Goal: Task Accomplishment & Management: Manage account settings

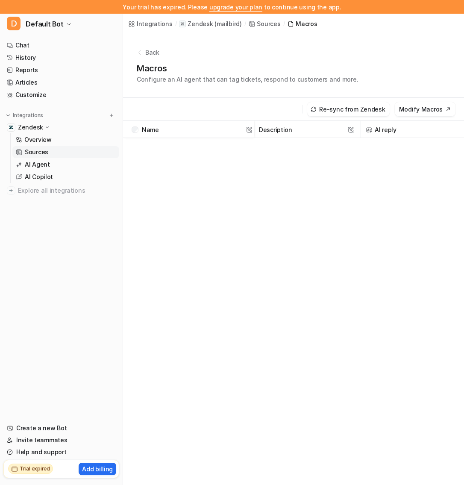
scroll to position [3817, 110]
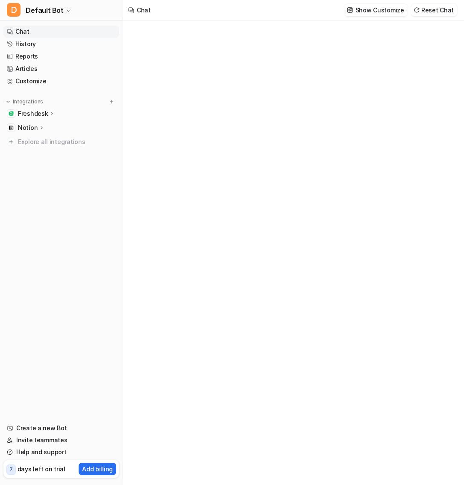
type textarea "**********"
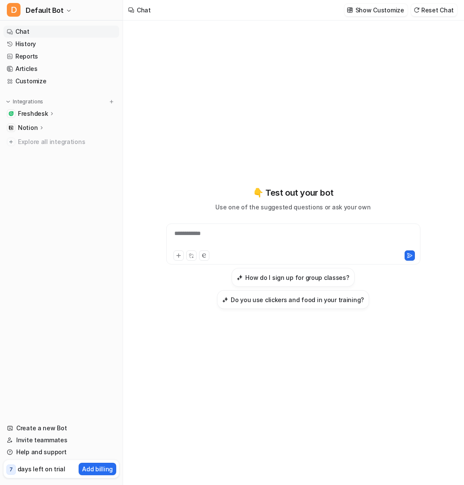
click at [32, 115] on p "Freshdesk" at bounding box center [33, 113] width 30 height 9
click at [42, 164] on p "AI Copilot" at bounding box center [39, 163] width 28 height 9
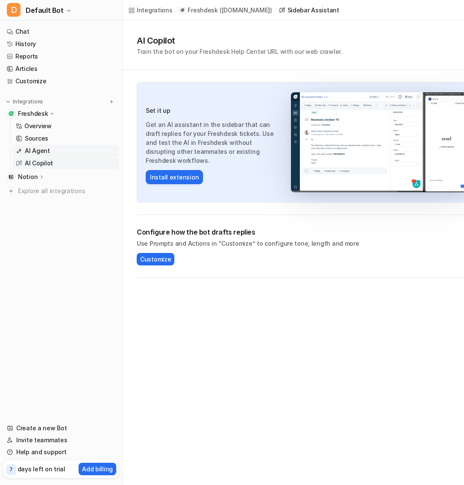
click at [41, 152] on p "AI Agent" at bounding box center [37, 150] width 25 height 9
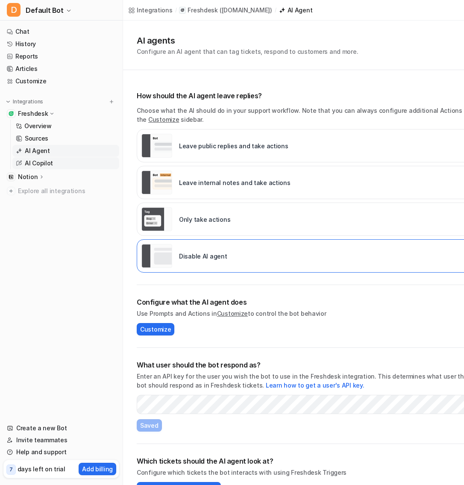
click at [45, 162] on p "AI Copilot" at bounding box center [39, 163] width 28 height 9
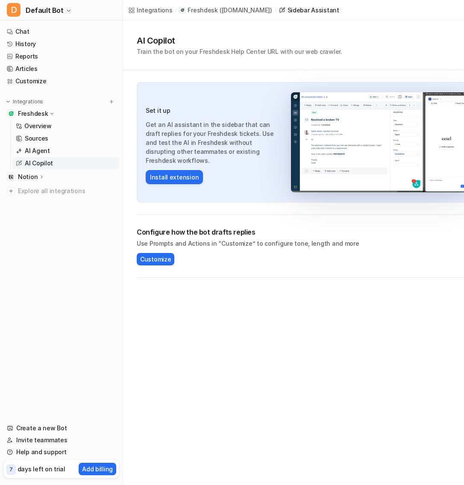
scroll to position [0, 14]
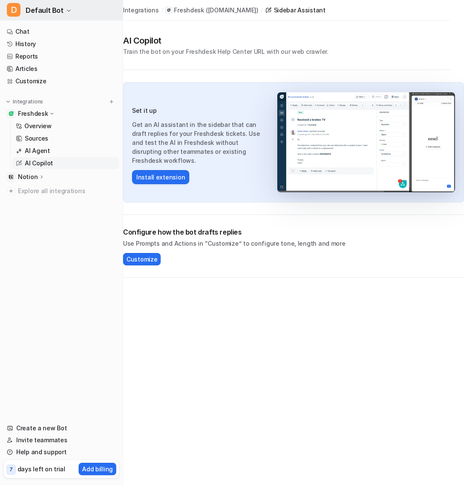
click at [65, 14] on button "D Default Bot" at bounding box center [61, 10] width 123 height 20
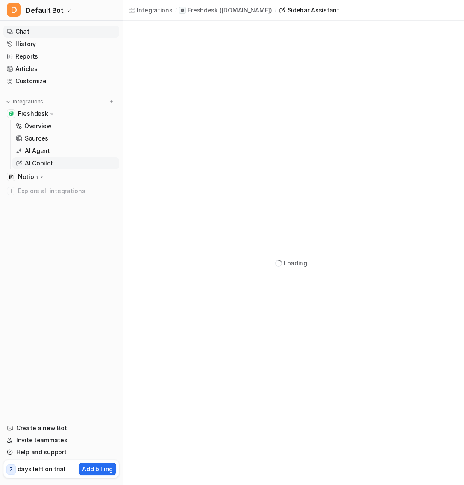
scroll to position [0, 0]
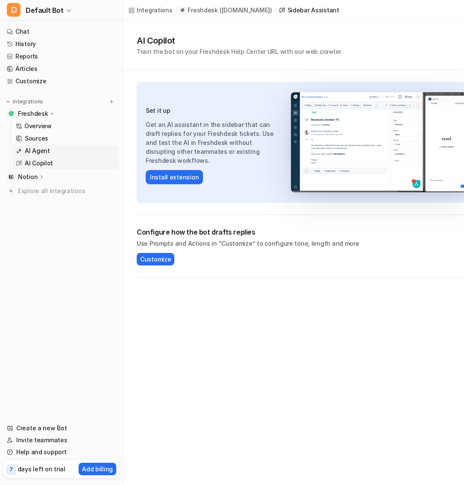
click at [54, 149] on link "AI Agent" at bounding box center [65, 151] width 107 height 12
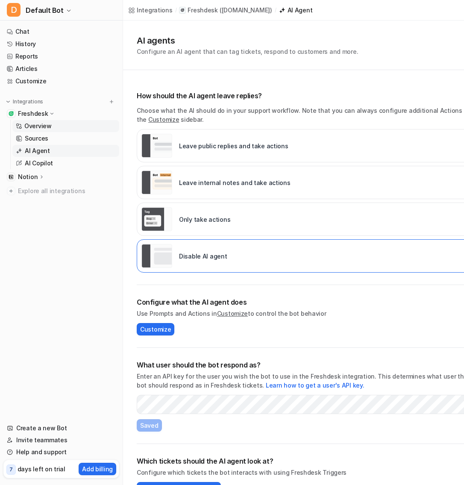
click at [58, 128] on link "Overview" at bounding box center [65, 126] width 107 height 12
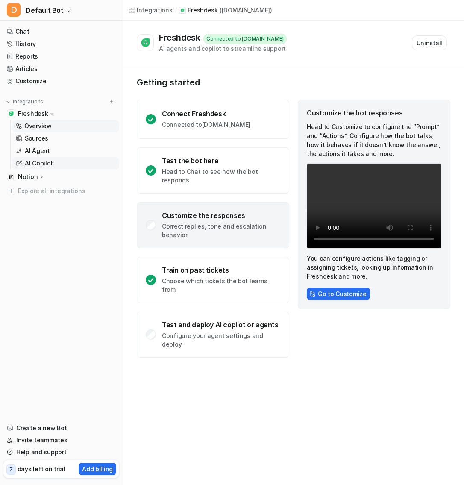
click at [60, 161] on link "AI Copilot" at bounding box center [65, 163] width 107 height 12
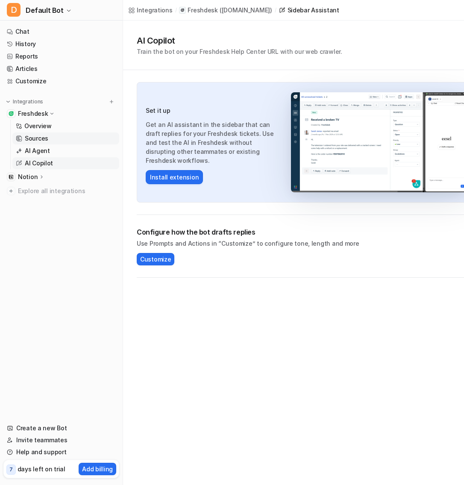
click at [55, 142] on link "Sources" at bounding box center [65, 138] width 107 height 12
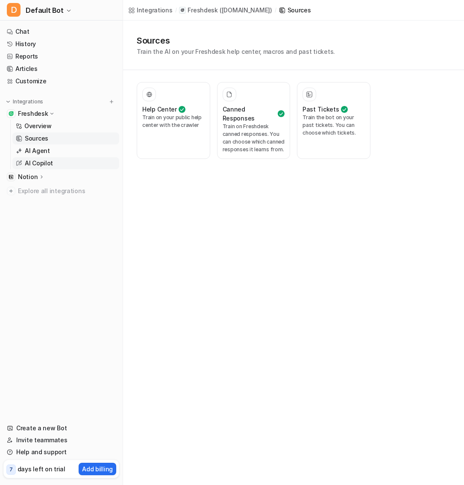
click at [58, 159] on link "AI Copilot" at bounding box center [65, 163] width 107 height 12
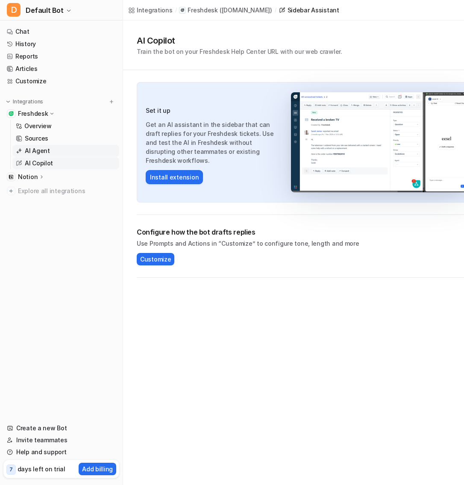
click at [56, 151] on link "AI Agent" at bounding box center [65, 151] width 107 height 12
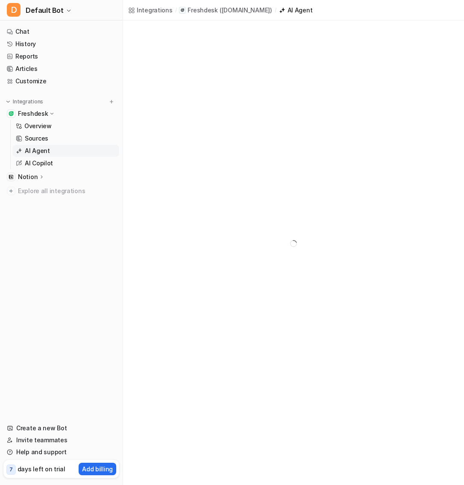
scroll to position [20, 0]
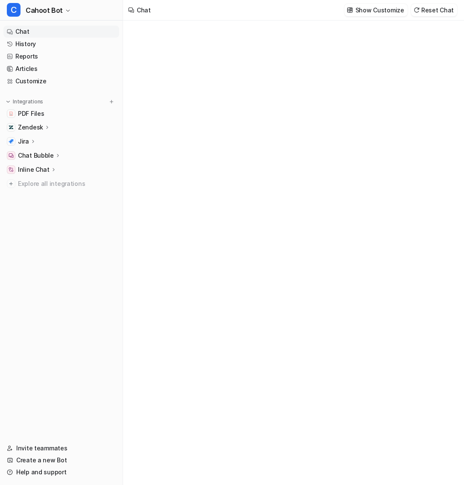
type textarea "**********"
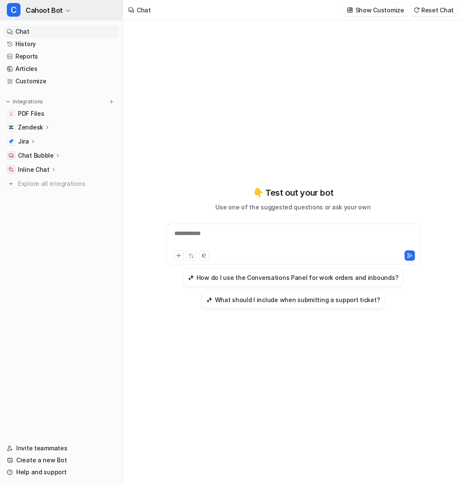
click at [47, 7] on span "Cahoot Bot" at bounding box center [44, 10] width 37 height 12
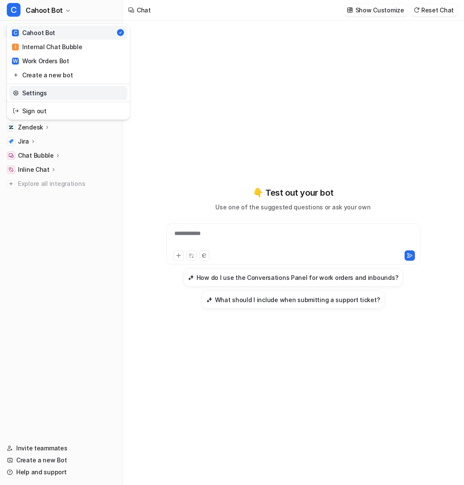
click at [57, 94] on link "Settings" at bounding box center [68, 93] width 118 height 14
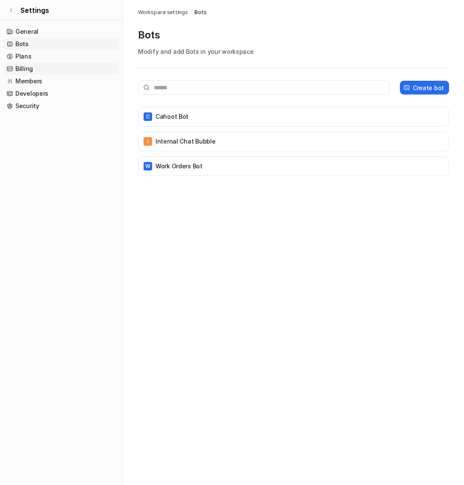
click at [25, 68] on link "Billing" at bounding box center [61, 69] width 116 height 12
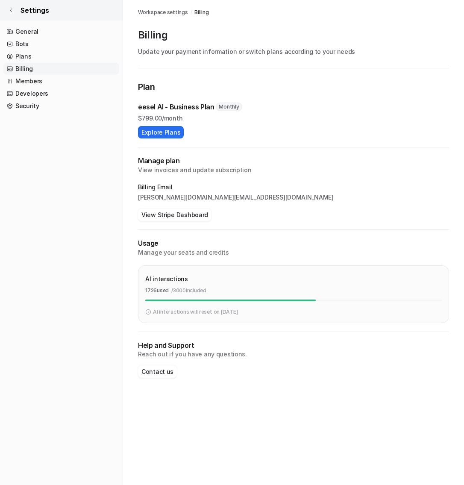
click at [12, 12] on icon at bounding box center [11, 10] width 5 height 5
click at [12, 11] on icon at bounding box center [11, 10] width 5 height 5
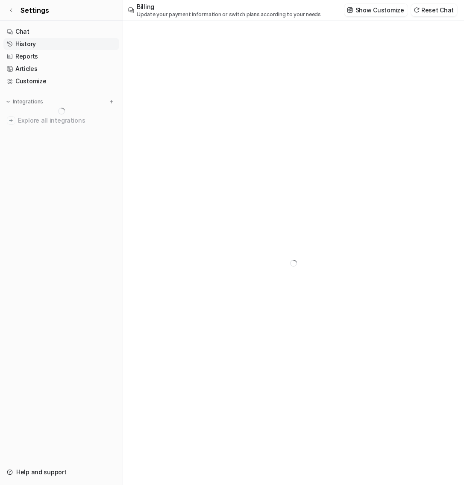
click at [44, 42] on link "History" at bounding box center [61, 44] width 116 height 12
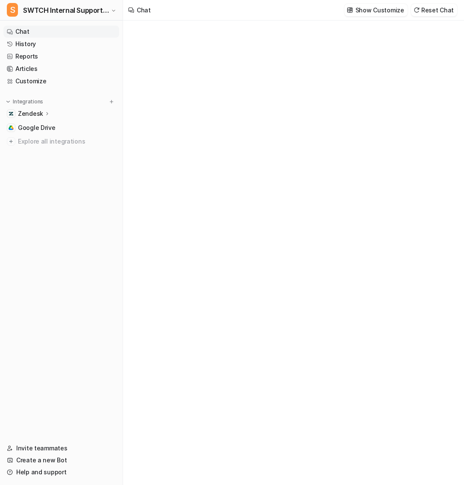
type textarea "**********"
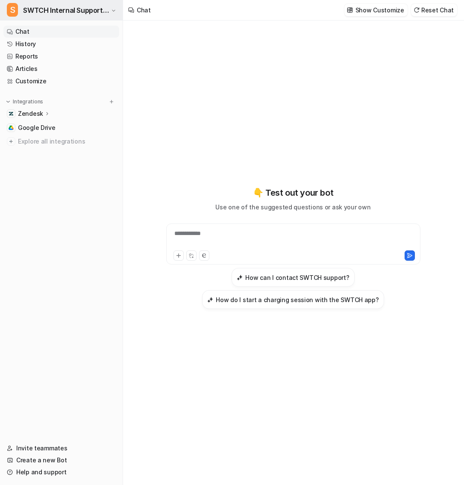
click at [80, 8] on span "SWTCH Internal Support Copilot" at bounding box center [66, 10] width 86 height 12
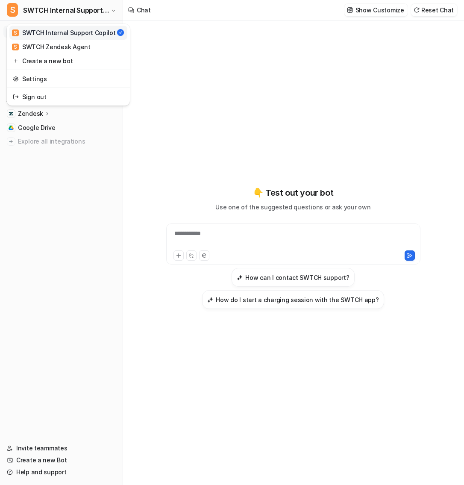
click at [67, 154] on div "S SWTCH Internal Support Copilot S SWTCH Internal Support Copilot S SWTCH Zende…" at bounding box center [61, 242] width 123 height 485
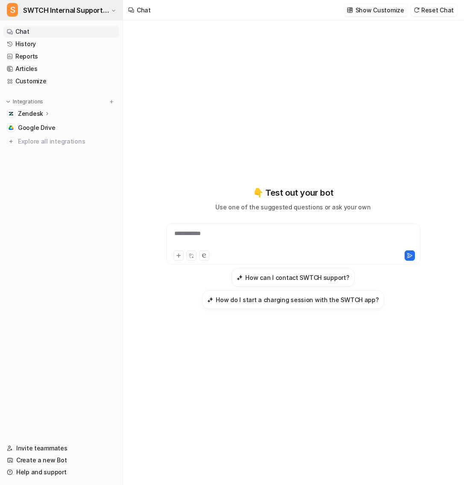
click at [101, 3] on button "S SWTCH Internal Support Copilot" at bounding box center [61, 10] width 123 height 20
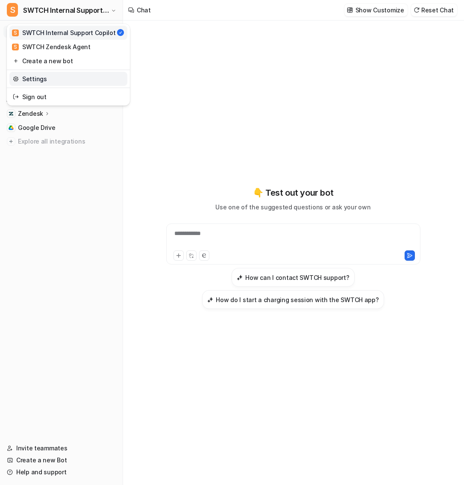
click at [56, 79] on link "Settings" at bounding box center [68, 79] width 118 height 14
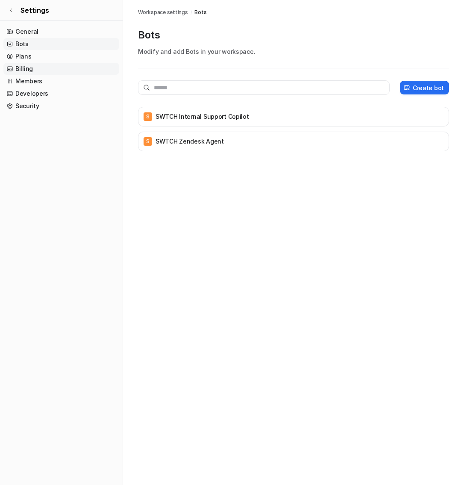
click at [50, 70] on link "Billing" at bounding box center [61, 69] width 116 height 12
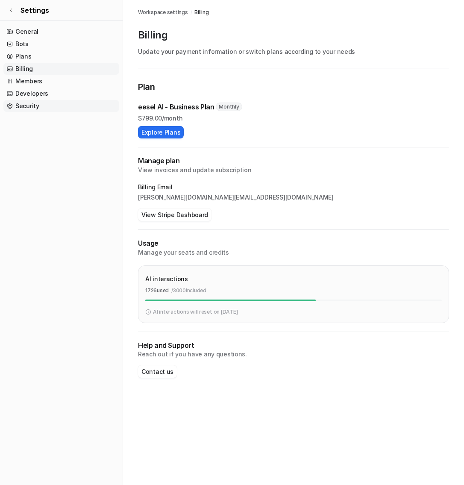
click at [40, 101] on link "Security" at bounding box center [61, 106] width 116 height 12
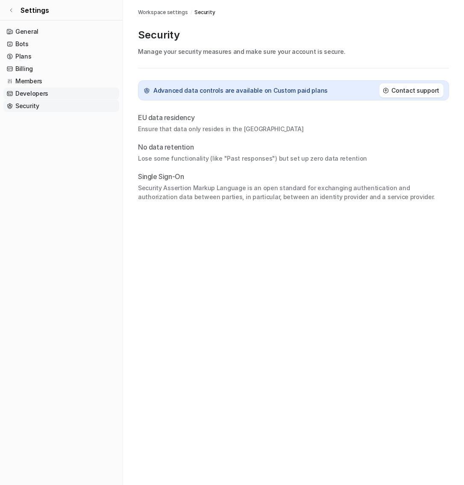
click at [40, 90] on link "Developers" at bounding box center [61, 94] width 116 height 12
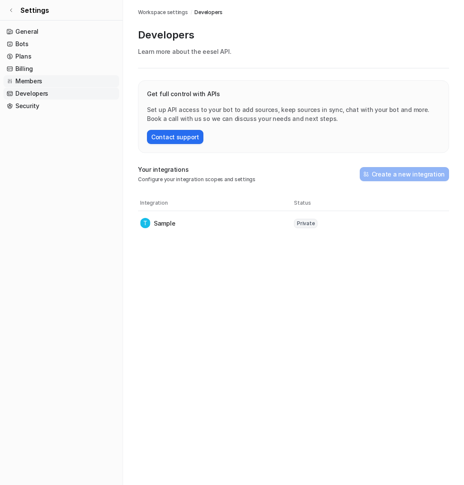
click at [38, 83] on link "Members" at bounding box center [61, 81] width 116 height 12
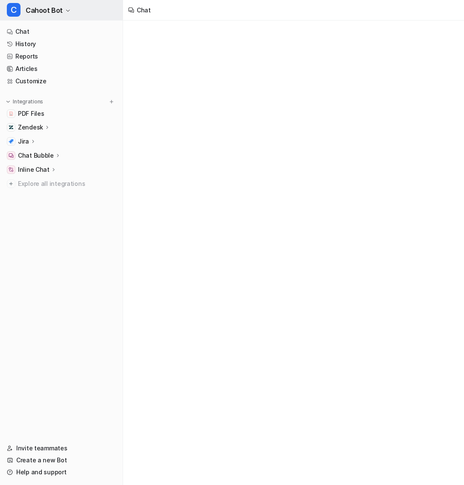
click at [59, 15] on span "Cahoot Bot" at bounding box center [44, 10] width 37 height 12
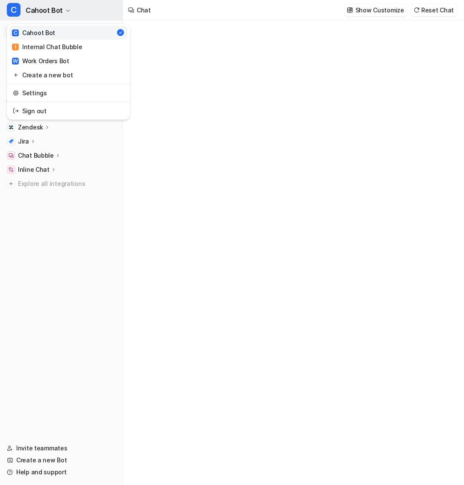
type textarea "**********"
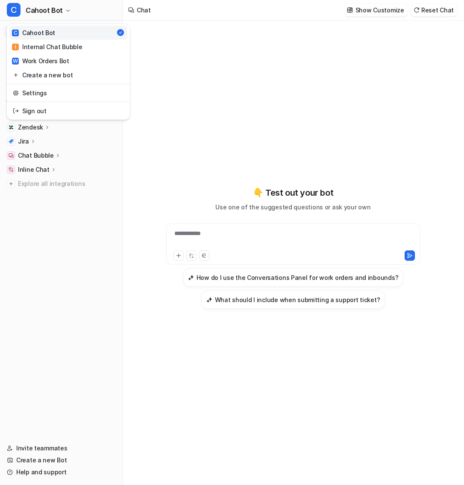
click at [158, 77] on div "**********" at bounding box center [232, 242] width 464 height 485
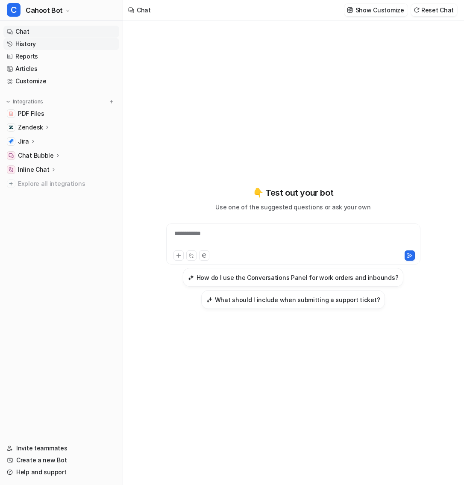
click at [38, 44] on link "History" at bounding box center [61, 44] width 116 height 12
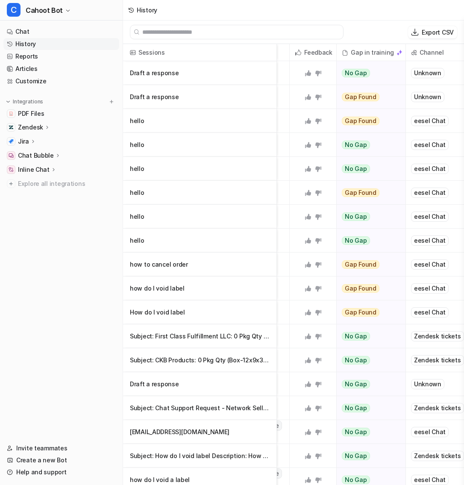
scroll to position [0, 301]
click at [202, 273] on p "how to cancel order" at bounding box center [200, 264] width 140 height 24
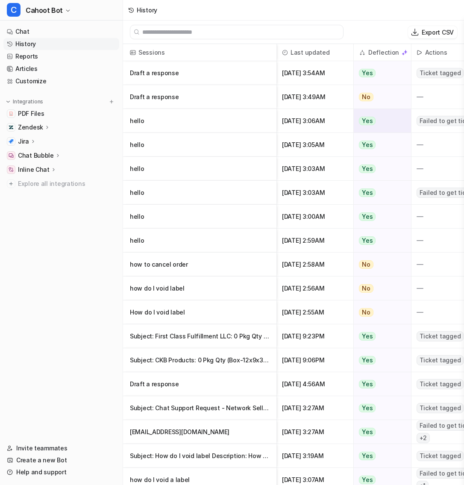
click at [176, 131] on p "hello" at bounding box center [200, 121] width 140 height 24
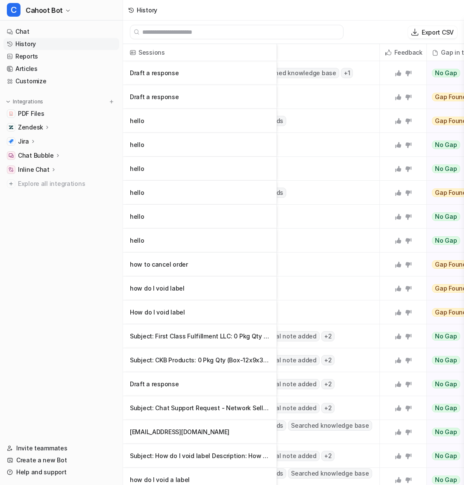
scroll to position [0, 301]
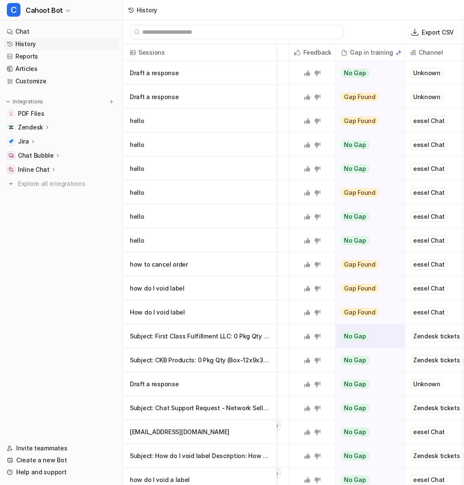
click at [202, 336] on p "Subject: First Class Fulfillment LLC: 0 Pkg Qty (Box-8x6x4) Description: First" at bounding box center [200, 336] width 140 height 24
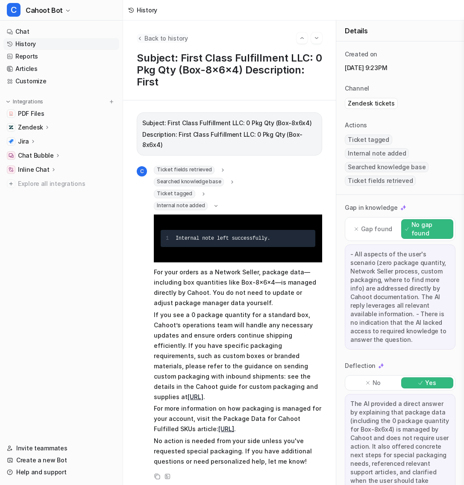
click at [138, 39] on icon "Back to history" at bounding box center [140, 38] width 6 height 6
click at [147, 38] on span "Back to history" at bounding box center [166, 38] width 44 height 9
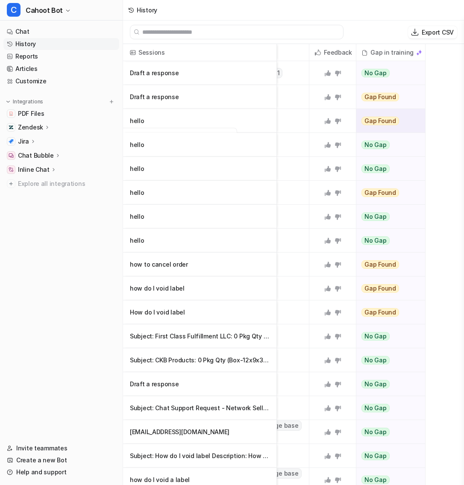
scroll to position [0, 301]
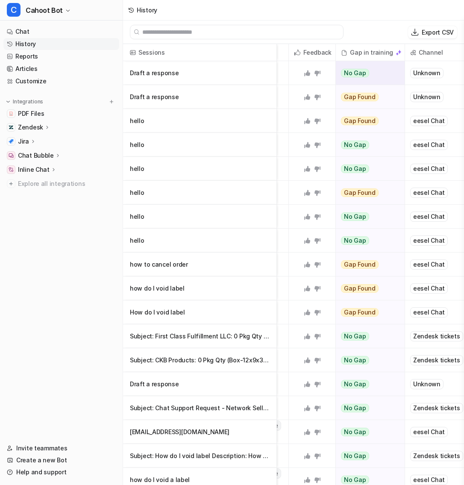
click at [240, 70] on p "Draft a response" at bounding box center [200, 73] width 140 height 24
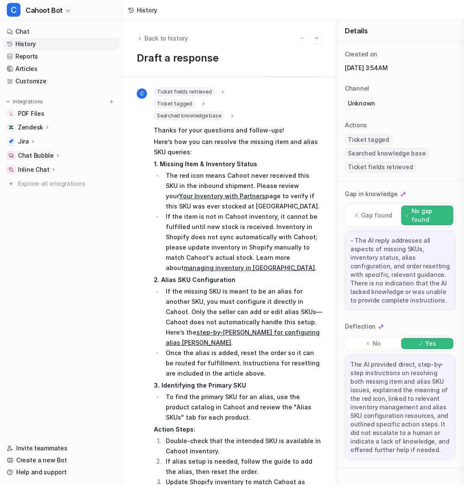
scroll to position [68, 0]
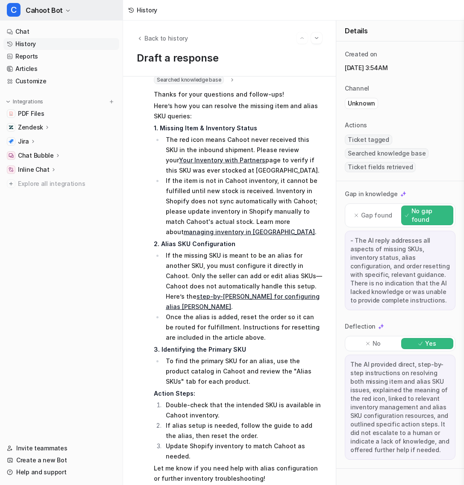
click at [45, 9] on span "Cahoot Bot" at bounding box center [44, 10] width 37 height 12
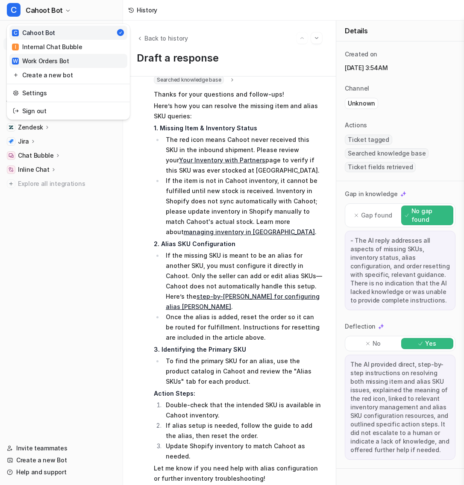
click at [70, 56] on link "W Work Orders Bot" at bounding box center [68, 61] width 118 height 14
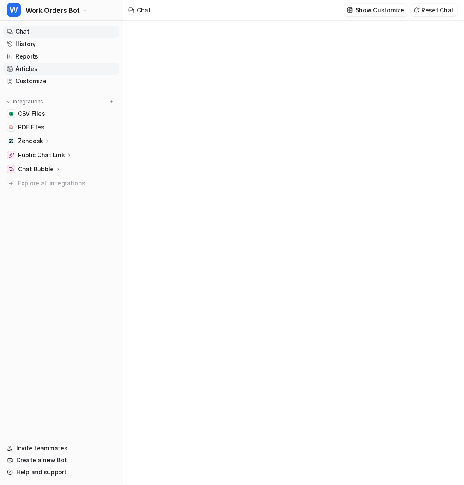
type textarea "**********"
click at [53, 79] on link "Customize" at bounding box center [61, 81] width 116 height 12
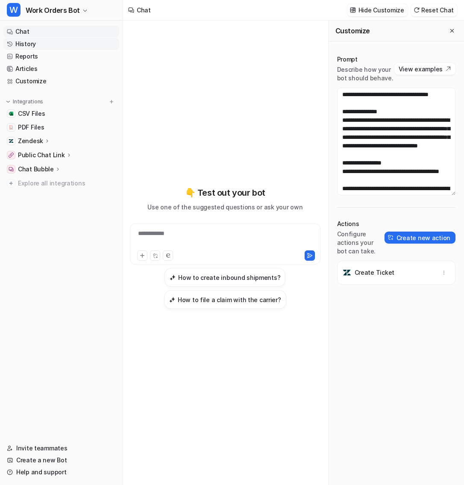
click at [45, 45] on link "History" at bounding box center [61, 44] width 116 height 12
click at [47, 55] on link "Reports" at bounding box center [61, 56] width 116 height 12
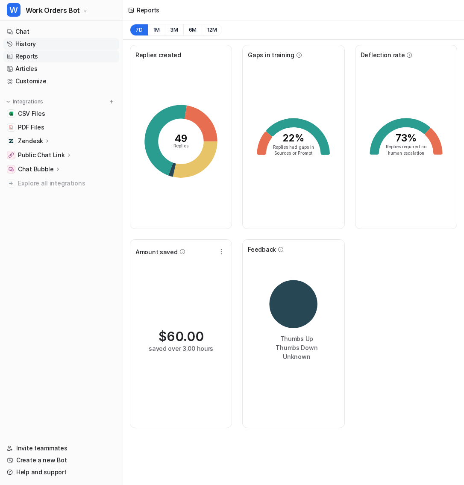
click at [44, 40] on link "History" at bounding box center [61, 44] width 116 height 12
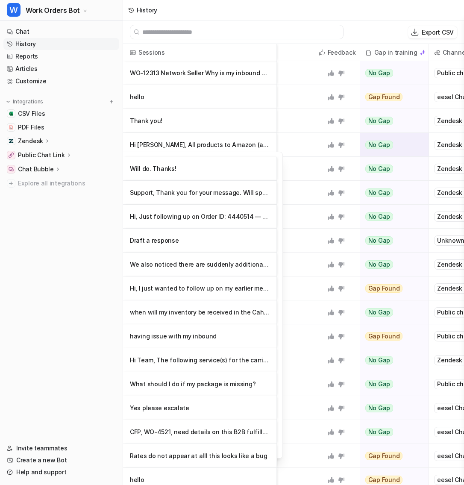
scroll to position [0, 259]
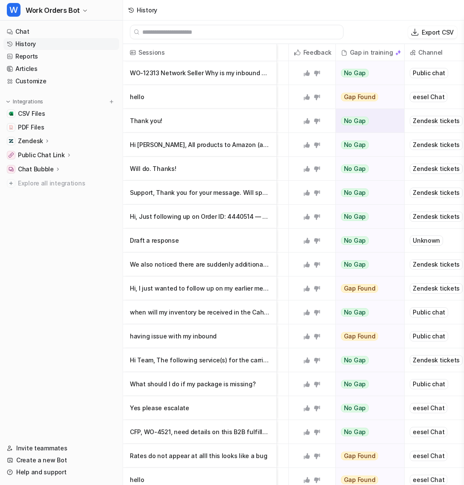
click at [244, 126] on p "Thank you!" at bounding box center [200, 121] width 140 height 24
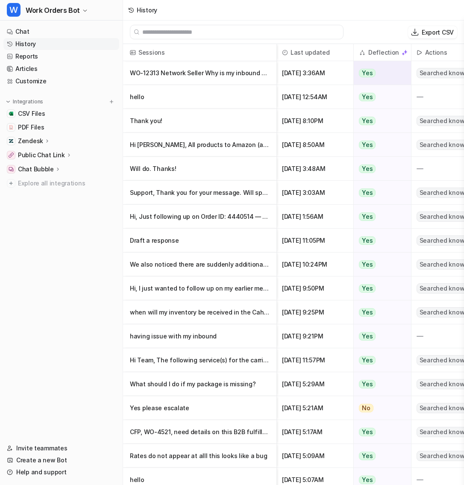
click at [243, 75] on p "WO-12313 Network Seller Why is my inbound not approved" at bounding box center [200, 73] width 140 height 24
click at [244, 75] on p "WO-12313 Network Seller Why is my inbound not approved" at bounding box center [200, 73] width 140 height 24
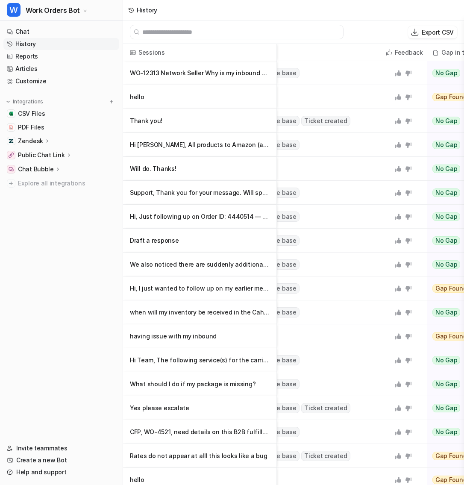
scroll to position [0, 200]
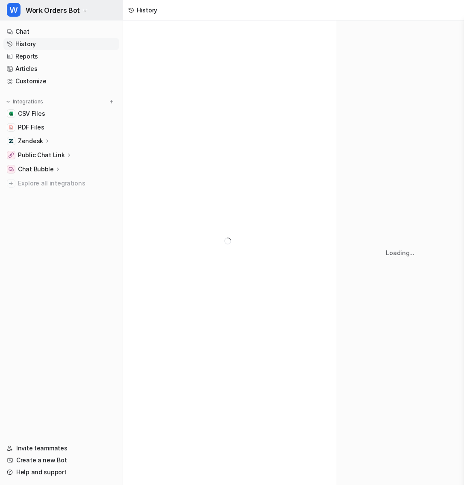
click at [43, 7] on span "Work Orders Bot" at bounding box center [53, 10] width 54 height 12
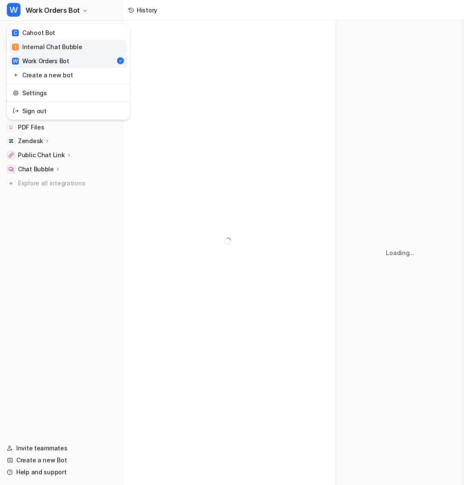
click at [53, 52] on link "I Internal Chat Bubble" at bounding box center [68, 47] width 118 height 14
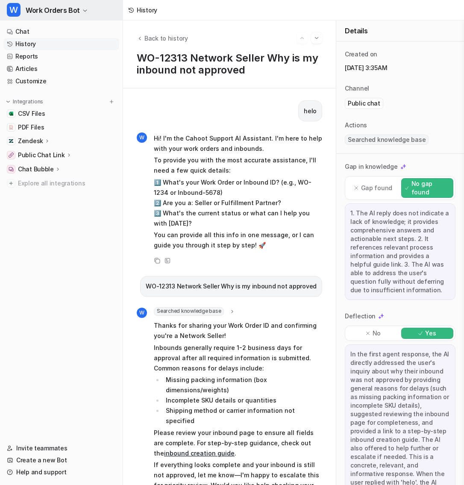
click at [47, 17] on button "W Work Orders Bot" at bounding box center [61, 10] width 123 height 20
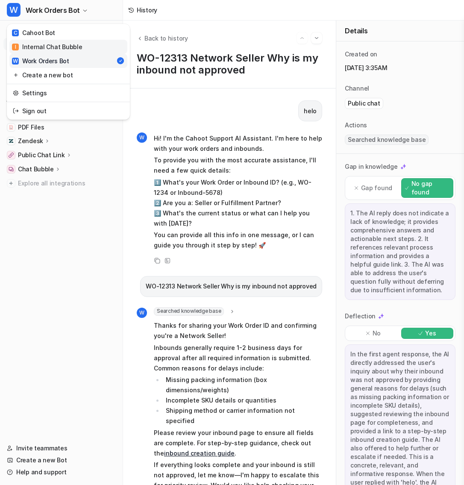
click at [57, 44] on div "I Internal Chat Bubble" at bounding box center [47, 46] width 70 height 9
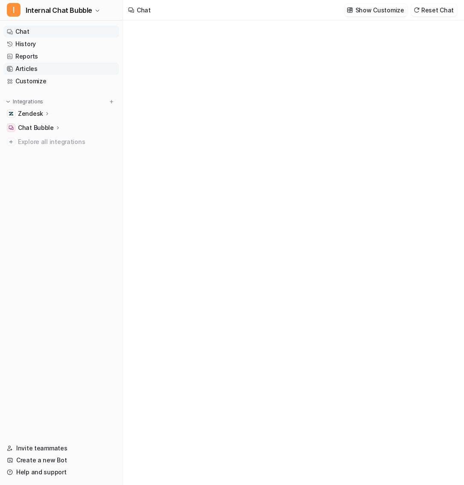
type textarea "**********"
click at [39, 70] on link "Articles" at bounding box center [61, 69] width 116 height 12
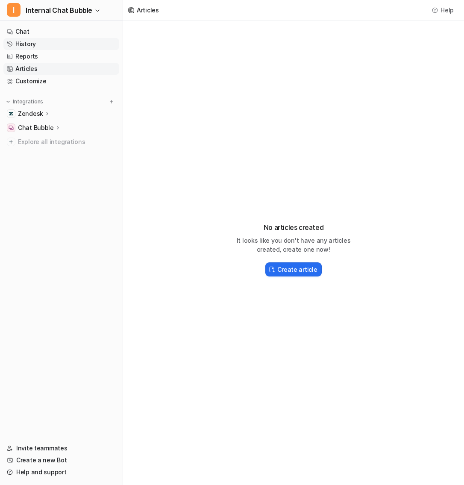
click at [46, 42] on link "History" at bounding box center [61, 44] width 116 height 12
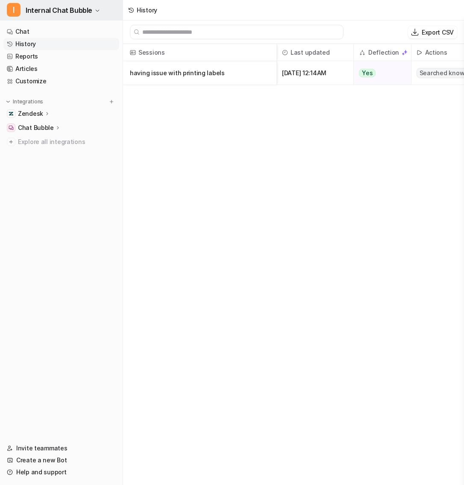
click at [70, 16] on span "Internal Chat Bubble" at bounding box center [59, 10] width 67 height 12
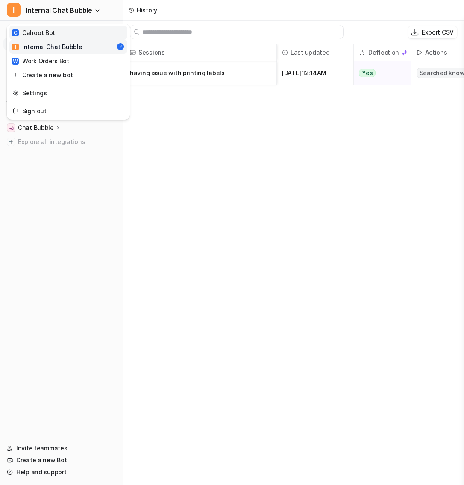
click at [73, 31] on link "C Cahoot Bot" at bounding box center [68, 33] width 118 height 14
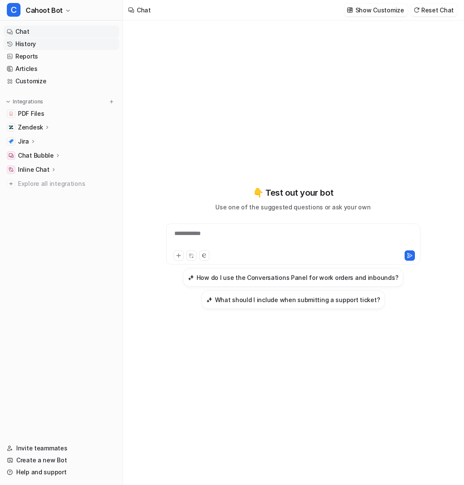
click at [70, 47] on link "History" at bounding box center [61, 44] width 116 height 12
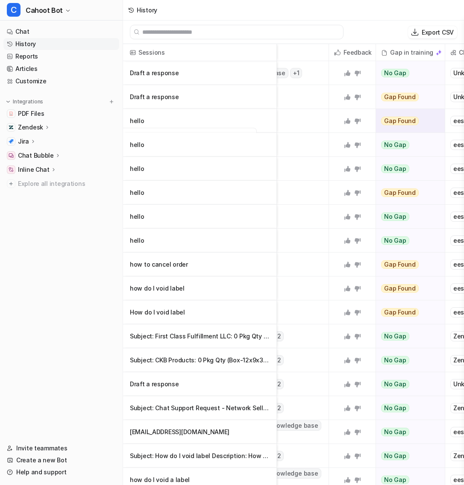
scroll to position [0, 301]
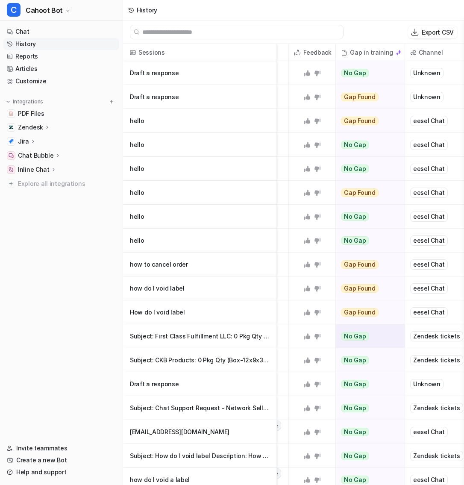
click at [211, 342] on p "Subject: First Class Fulfillment LLC: 0 Pkg Qty (Box-8x6x4) Description: First" at bounding box center [200, 336] width 140 height 24
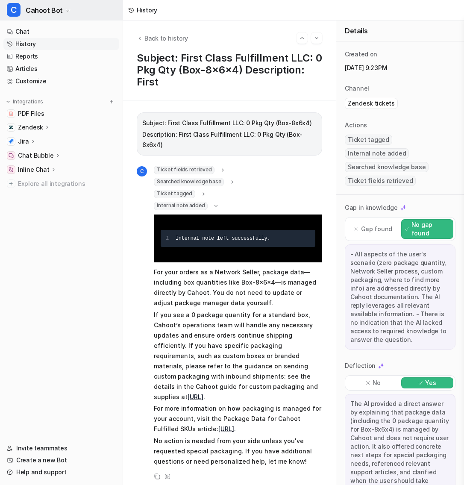
click at [53, 13] on span "Cahoot Bot" at bounding box center [44, 10] width 37 height 12
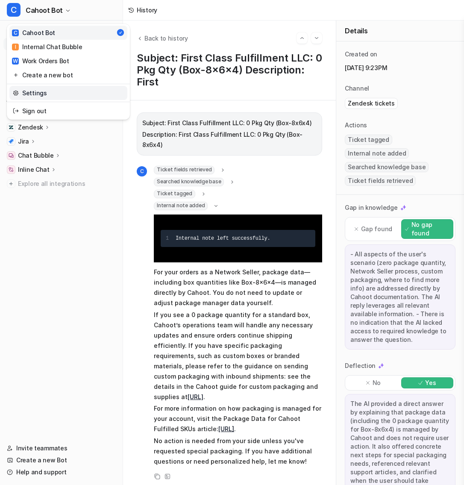
click at [47, 97] on link "Settings" at bounding box center [68, 93] width 118 height 14
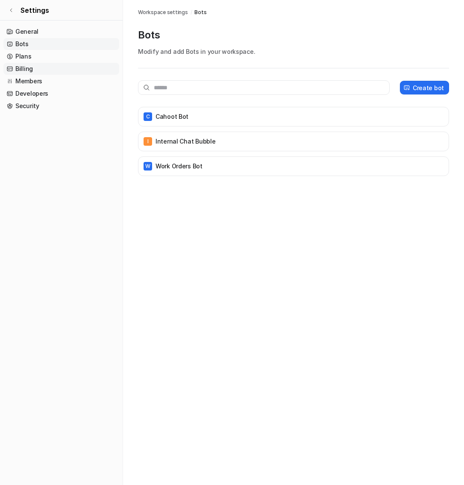
click at [55, 73] on link "Billing" at bounding box center [61, 69] width 116 height 12
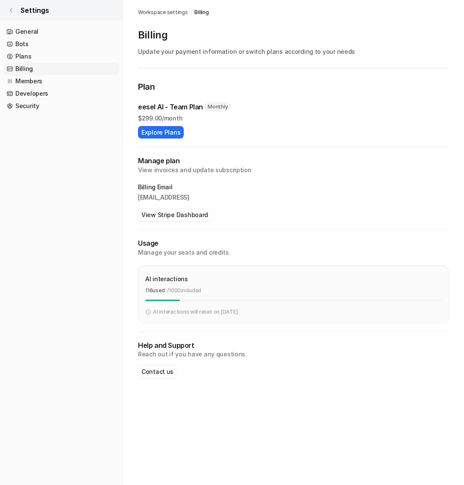
click at [39, 9] on span "Settings" at bounding box center [34, 10] width 29 height 10
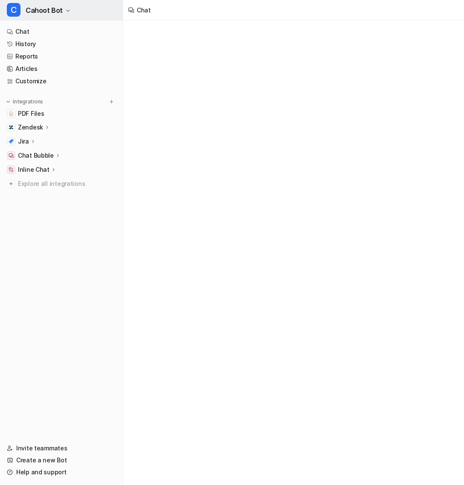
click at [40, 9] on span "Cahoot Bot" at bounding box center [44, 10] width 37 height 12
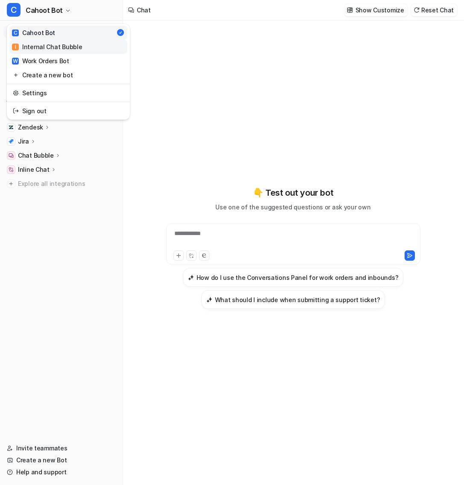
click at [48, 43] on div "I Internal Chat Bubble" at bounding box center [47, 46] width 70 height 9
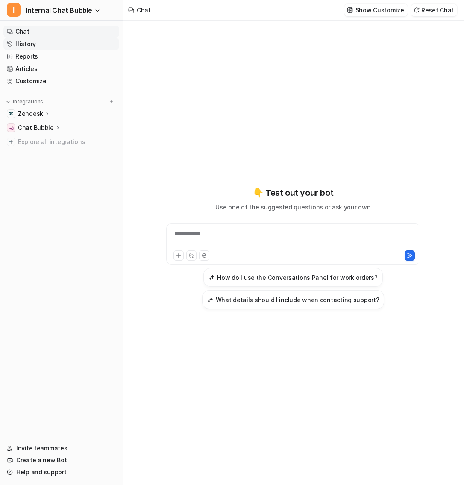
click at [44, 47] on link "History" at bounding box center [61, 44] width 116 height 12
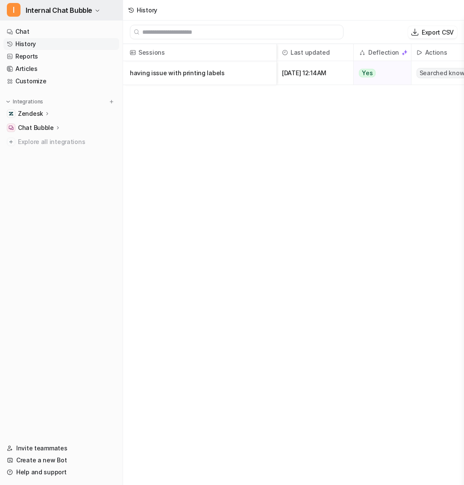
click at [42, 12] on span "Internal Chat Bubble" at bounding box center [59, 10] width 67 height 12
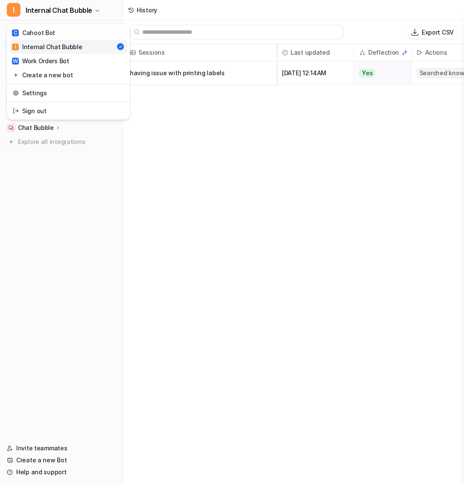
click at [48, 23] on div "I Internal Chat Bubble C Cahoot Bot I Internal Chat Bubble W Work Orders Bot Cr…" at bounding box center [61, 242] width 123 height 485
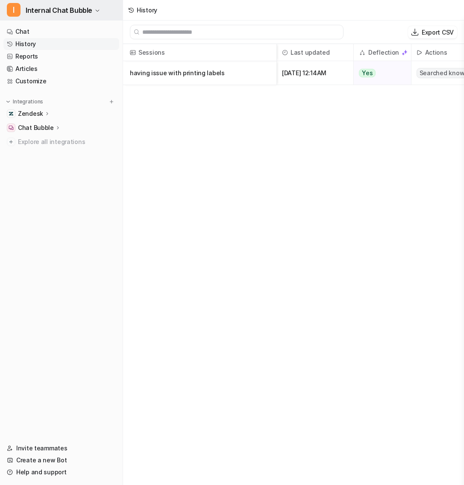
click at [51, 12] on span "Internal Chat Bubble" at bounding box center [59, 10] width 67 height 12
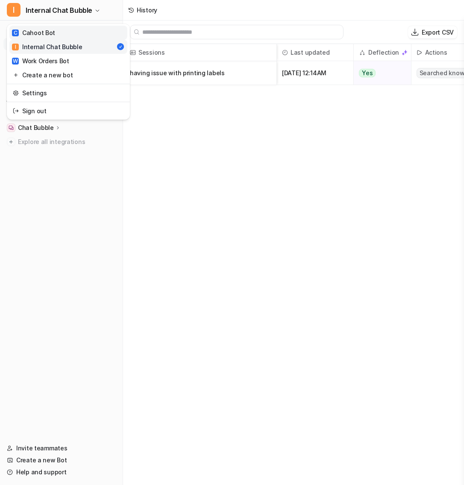
click at [59, 30] on link "C Cahoot Bot" at bounding box center [68, 33] width 118 height 14
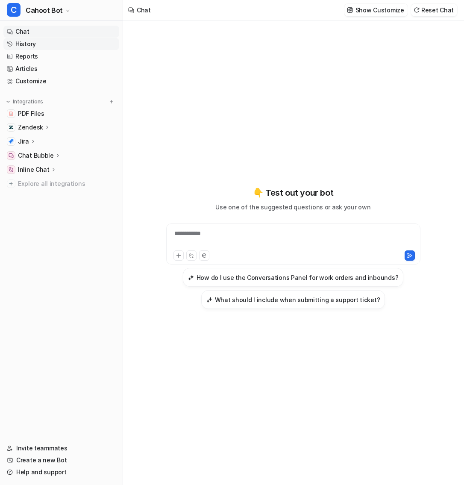
click at [43, 44] on link "History" at bounding box center [61, 44] width 116 height 12
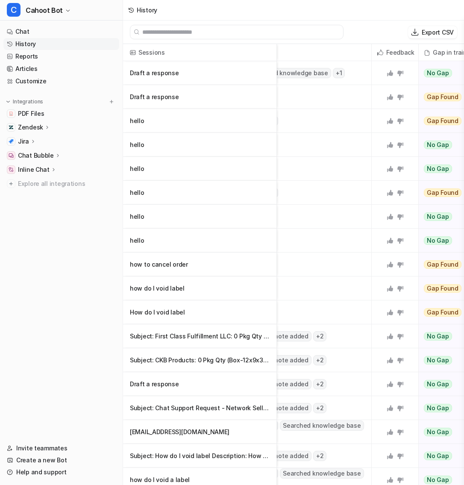
click at [339, 313] on div at bounding box center [282, 311] width 178 height 23
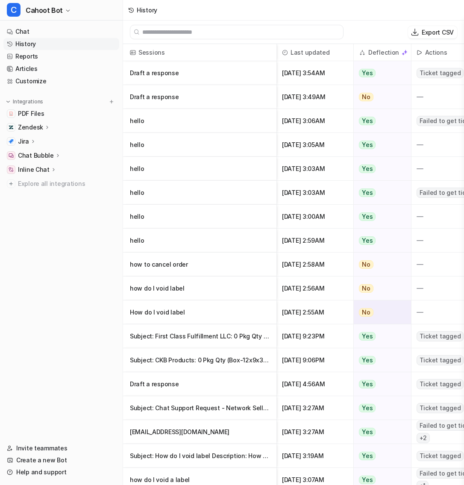
click at [249, 320] on p "How do I void label" at bounding box center [200, 312] width 140 height 24
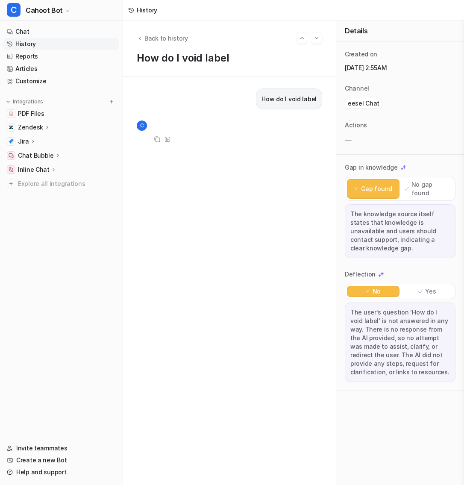
click at [36, 128] on p "Zendesk" at bounding box center [30, 127] width 25 height 9
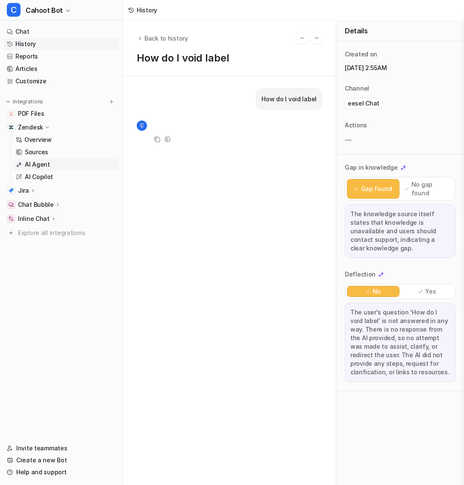
click at [47, 165] on p "AI Agent" at bounding box center [37, 164] width 25 height 9
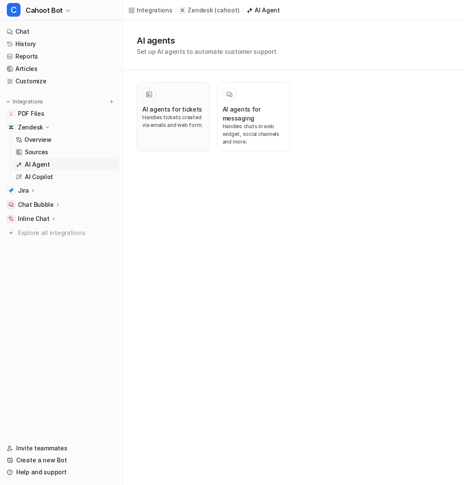
click at [158, 102] on div "AI agents for tickets Handles tickets created via emails and web form." at bounding box center [173, 117] width 62 height 58
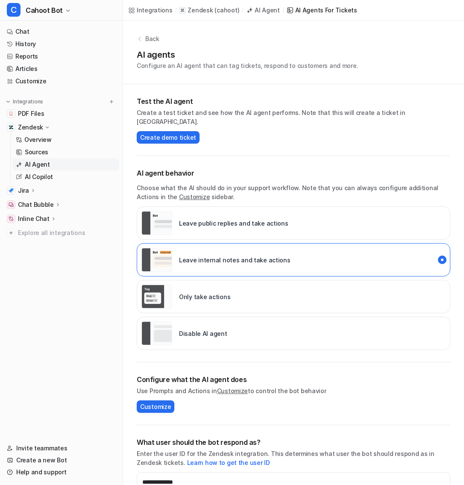
scroll to position [88, 0]
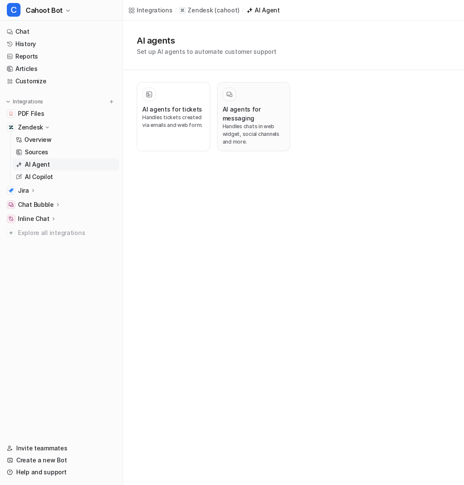
click at [223, 114] on h3 "AI agents for messaging" at bounding box center [253, 114] width 62 height 18
click at [56, 176] on link "AI Copilot" at bounding box center [65, 177] width 107 height 12
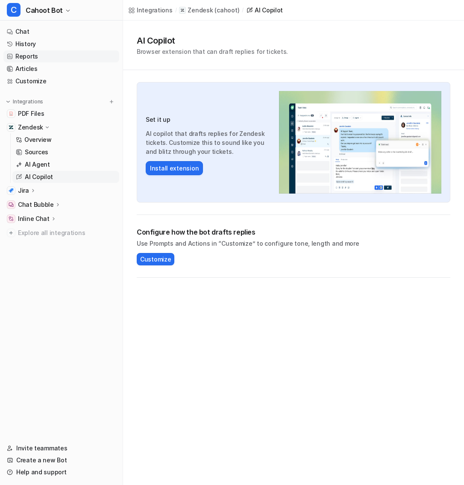
click at [58, 55] on link "Reports" at bounding box center [61, 56] width 116 height 12
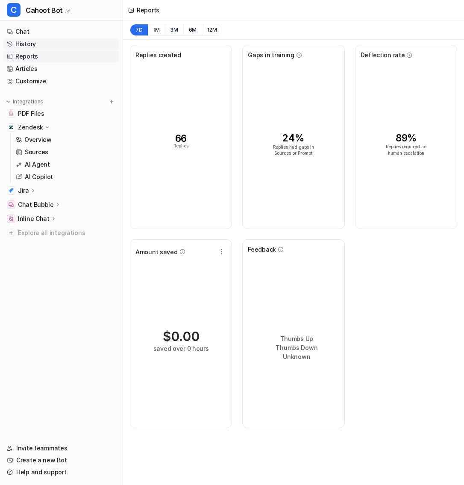
click at [55, 44] on link "History" at bounding box center [61, 44] width 116 height 12
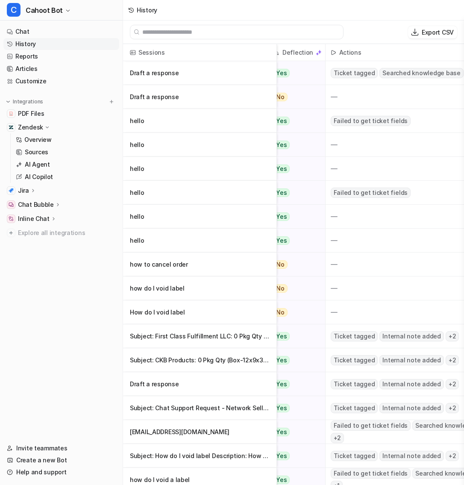
scroll to position [0, 46]
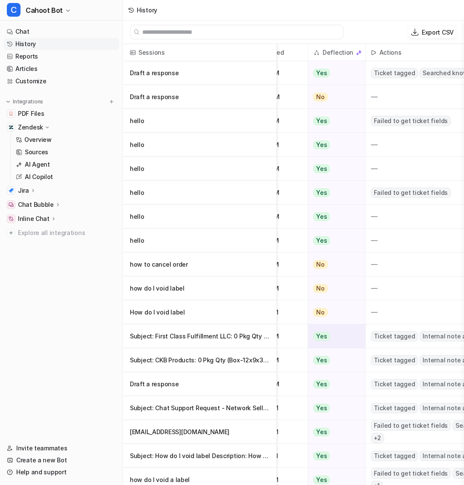
click at [231, 332] on p "Subject: First Class Fulfillment LLC: 0 Pkg Qty (Box-8x6x4) Description: First" at bounding box center [200, 336] width 140 height 24
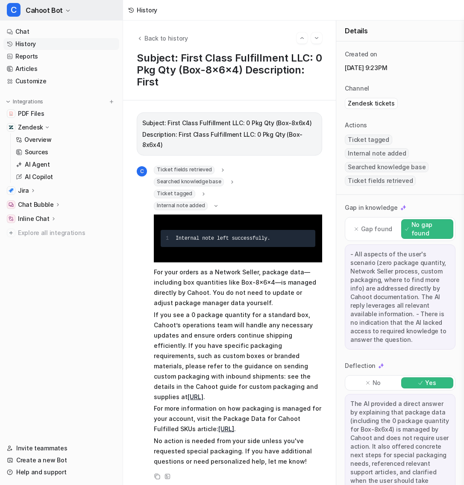
click at [56, 8] on span "Cahoot Bot" at bounding box center [44, 10] width 37 height 12
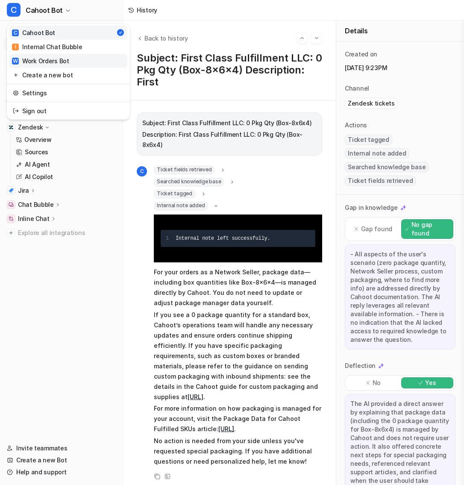
click at [71, 58] on link "W Work Orders Bot" at bounding box center [68, 61] width 118 height 14
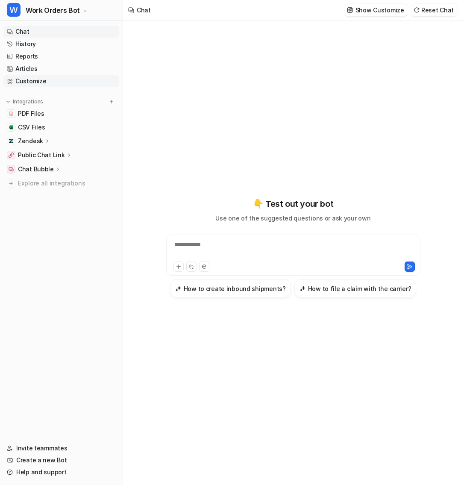
click at [69, 86] on link "Customize" at bounding box center [61, 81] width 116 height 12
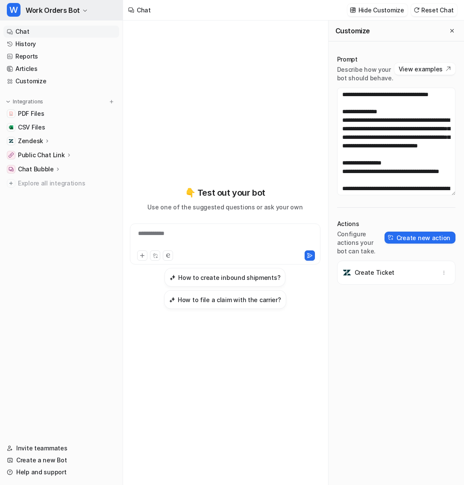
click at [66, 6] on span "Work Orders Bot" at bounding box center [53, 10] width 54 height 12
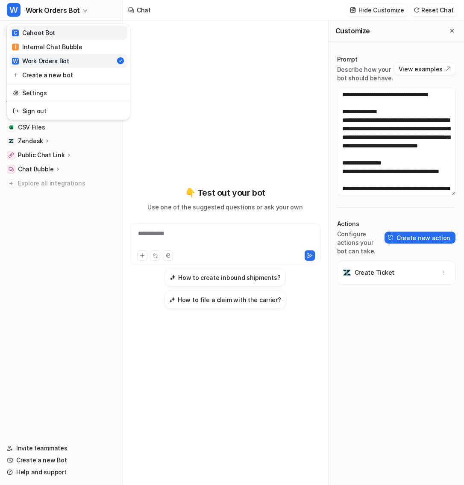
click at [66, 32] on link "C Cahoot Bot" at bounding box center [68, 33] width 118 height 14
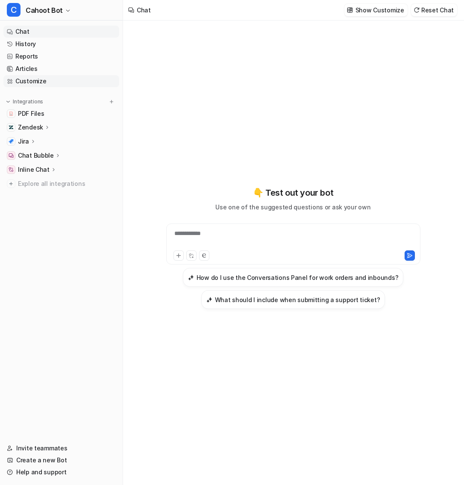
click at [53, 81] on link "Customize" at bounding box center [61, 81] width 116 height 12
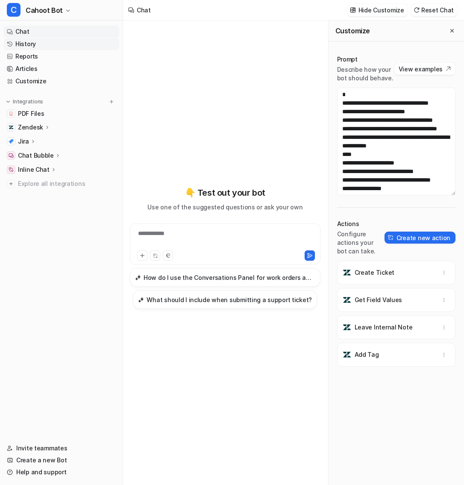
click at [44, 44] on link "History" at bounding box center [61, 44] width 116 height 12
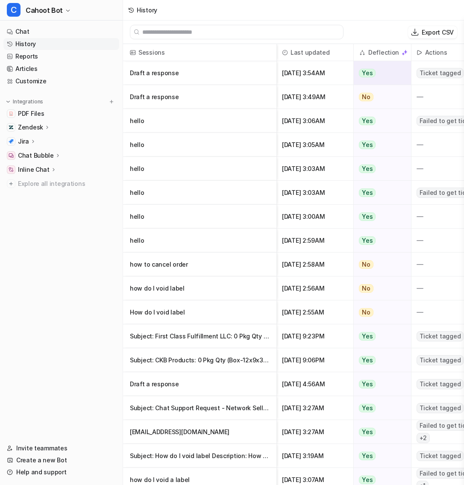
click at [250, 65] on p "Draft a response" at bounding box center [200, 73] width 140 height 24
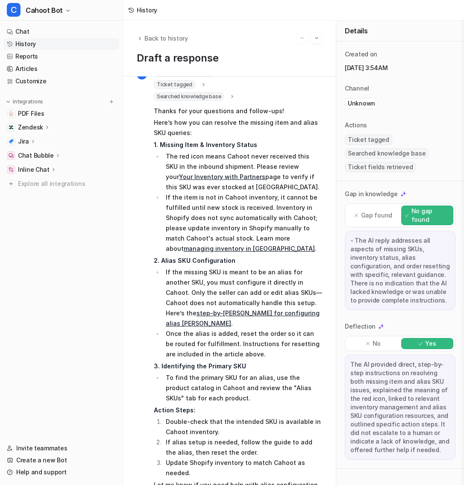
scroll to position [68, 0]
